Goal: Find specific page/section: Find specific page/section

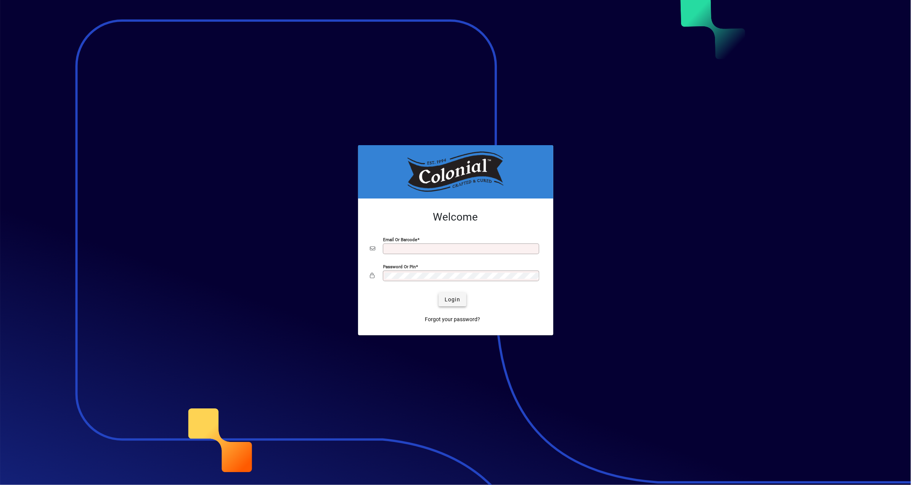
type input "**********"
click at [452, 298] on span "Login" at bounding box center [452, 300] width 16 height 8
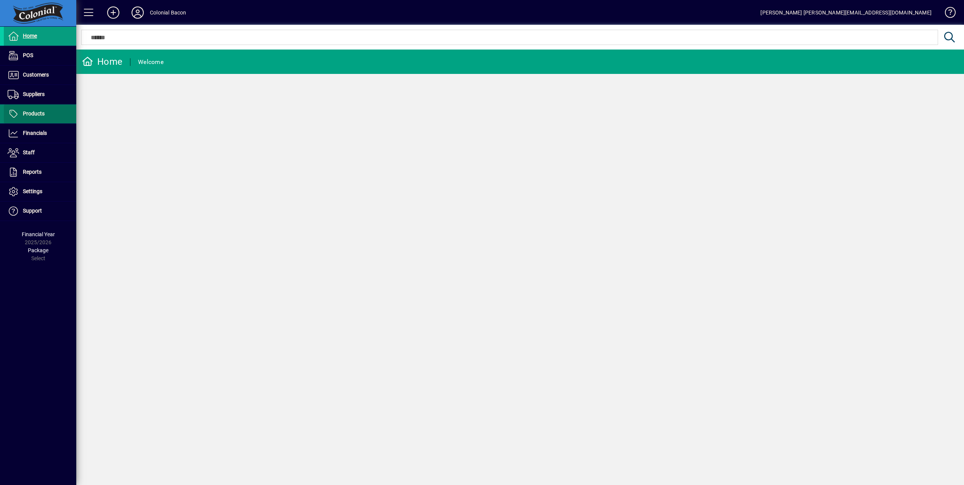
click at [49, 115] on span at bounding box center [40, 114] width 72 height 18
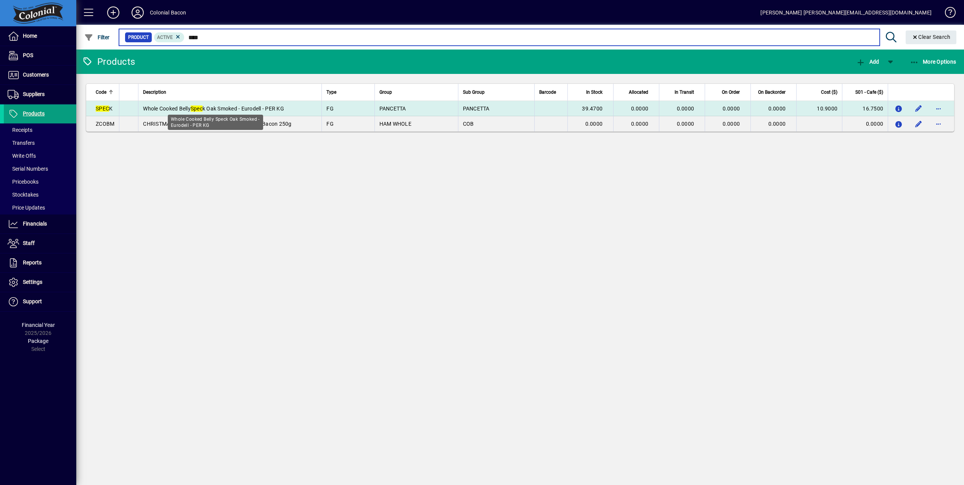
type input "****"
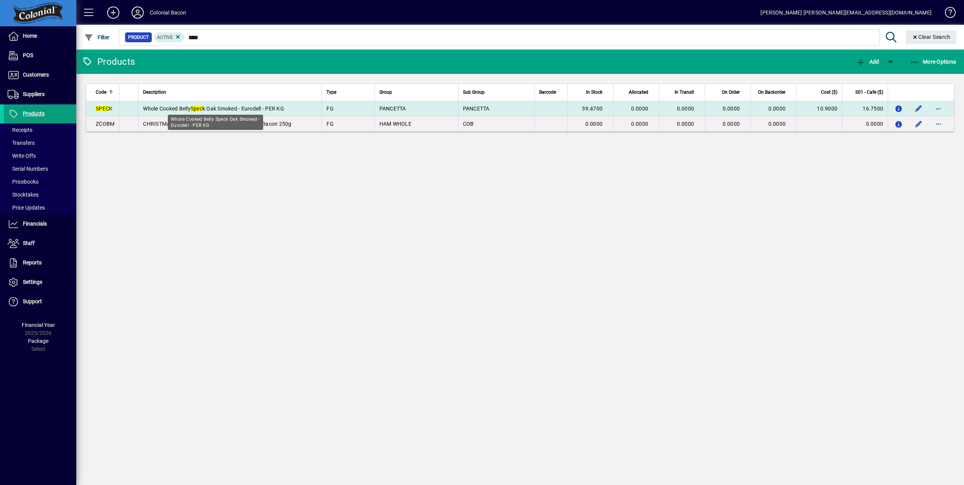
click at [273, 107] on span "Whole Cooked Belly Spec k Oak Smoked - Eurodell - PER KG" at bounding box center [213, 109] width 141 height 6
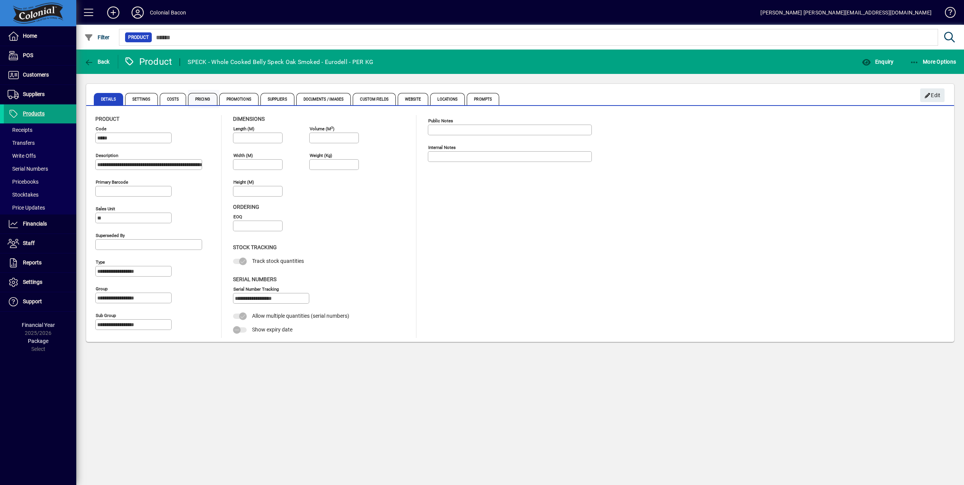
click at [204, 99] on span "Pricing" at bounding box center [202, 99] width 29 height 12
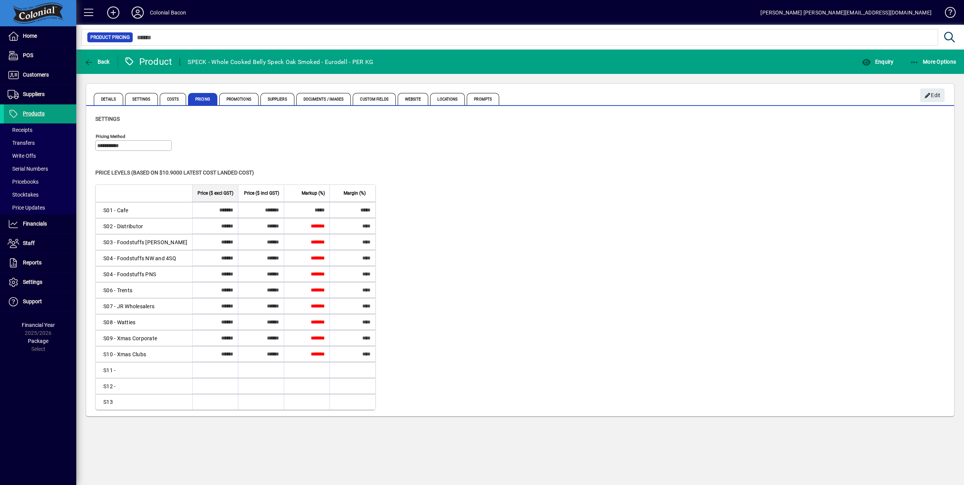
click at [175, 100] on span "Costs" at bounding box center [173, 99] width 27 height 12
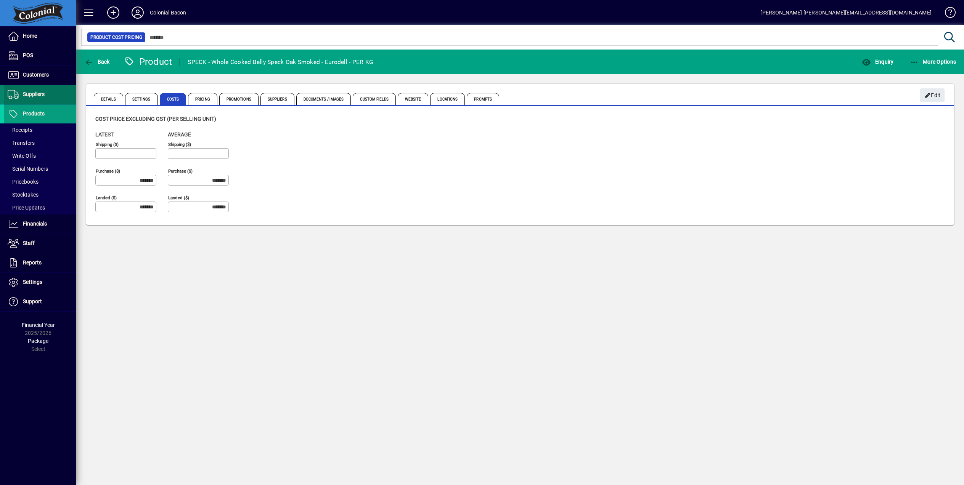
click at [41, 96] on span "Suppliers" at bounding box center [34, 94] width 22 height 6
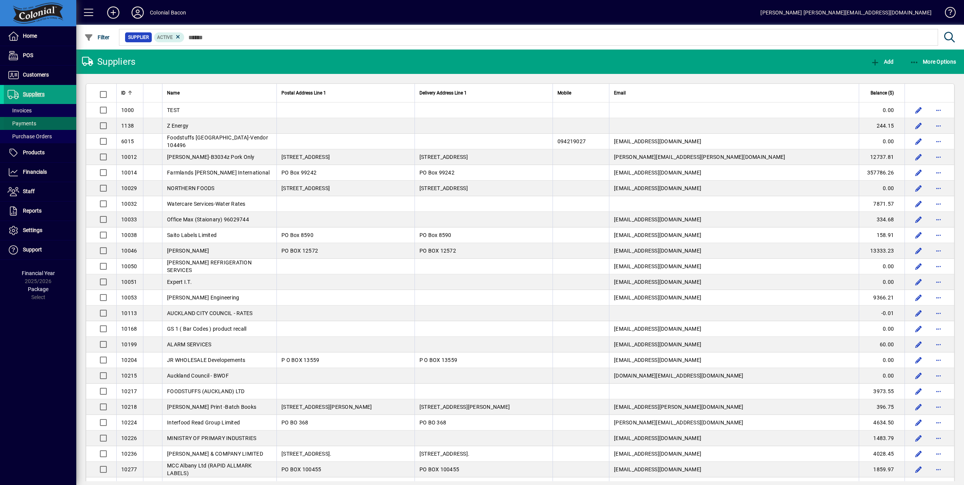
click at [32, 126] on span "Payments" at bounding box center [22, 123] width 29 height 6
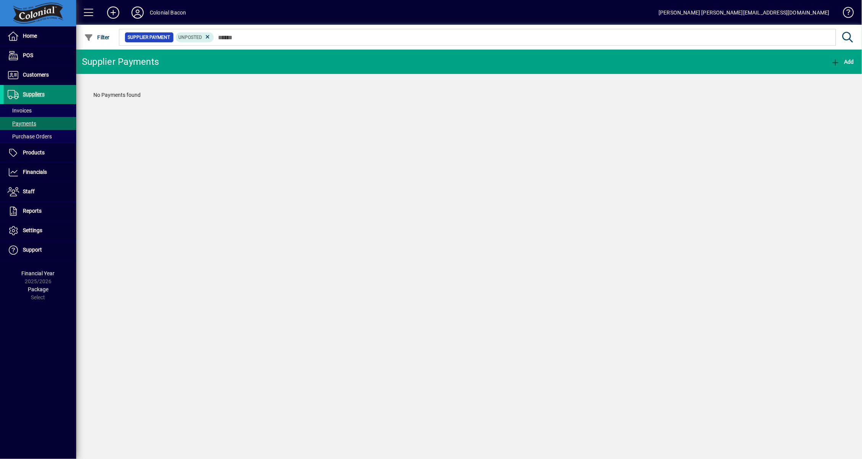
click at [35, 95] on span "Suppliers" at bounding box center [34, 94] width 22 height 6
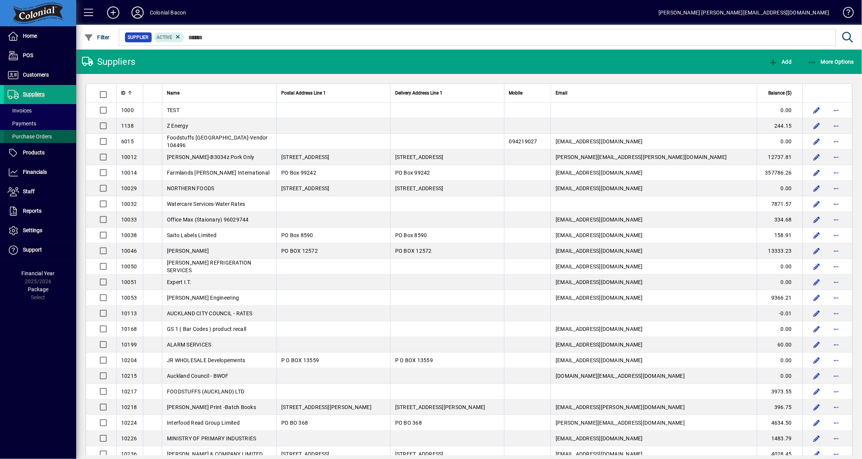
click at [37, 139] on span "Purchase Orders" at bounding box center [30, 136] width 44 height 6
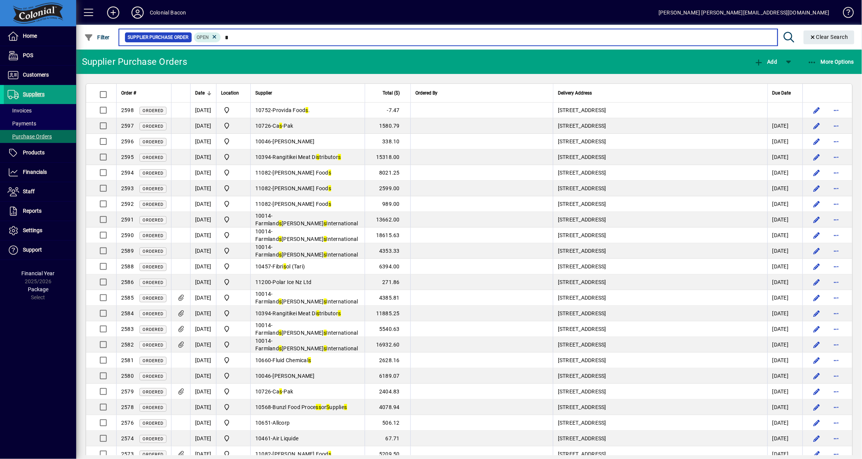
type input "*"
